Goal: Navigation & Orientation: Find specific page/section

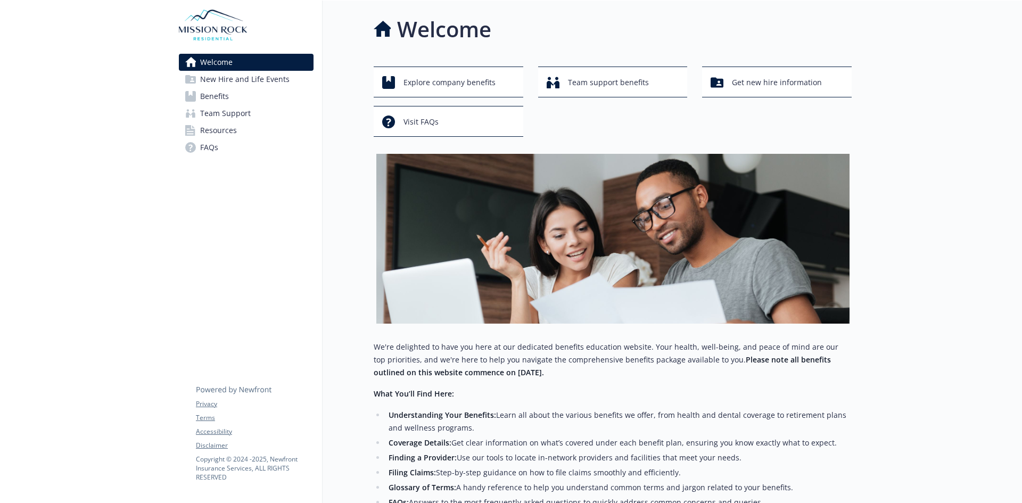
click at [215, 86] on span "New Hire and Life Events" at bounding box center [244, 79] width 89 height 17
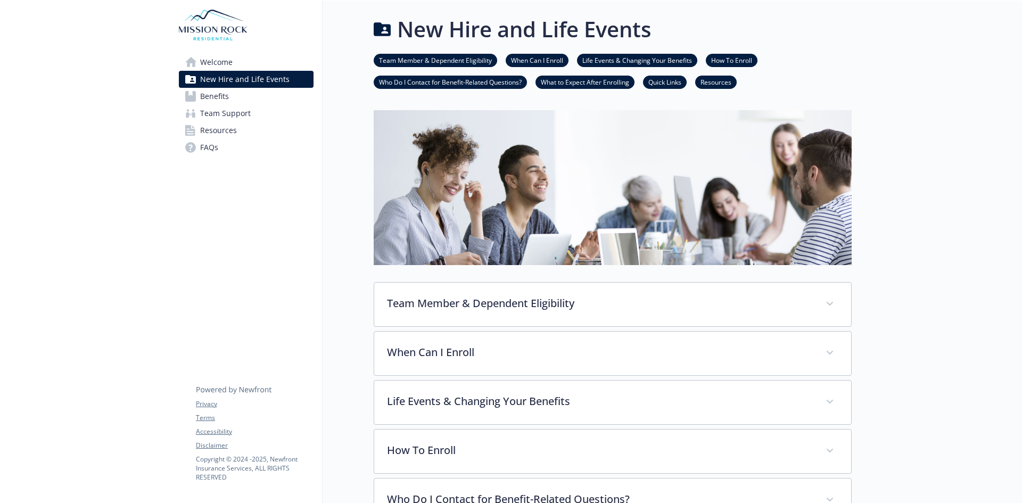
click at [219, 95] on span "Benefits" at bounding box center [214, 96] width 29 height 17
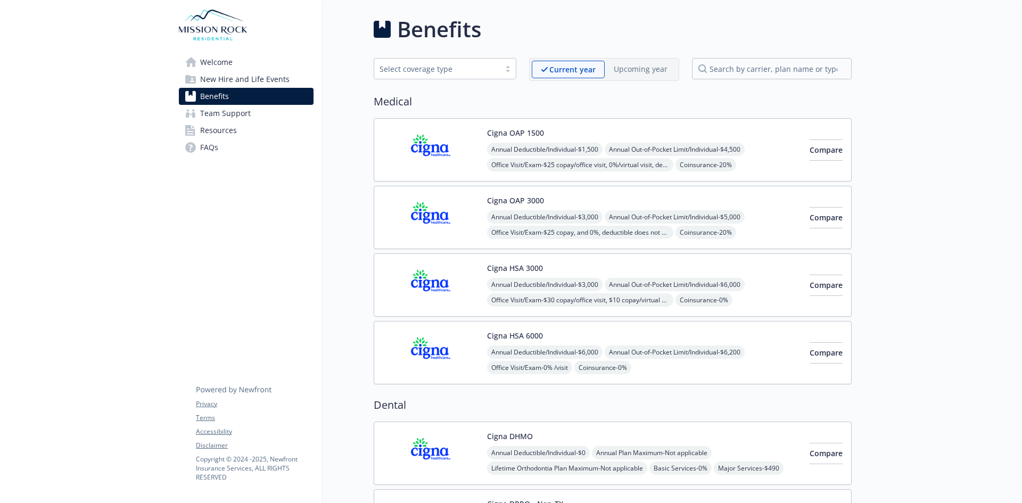
click at [248, 130] on link "Resources" at bounding box center [246, 130] width 135 height 17
